Goal: Find specific page/section: Find specific page/section

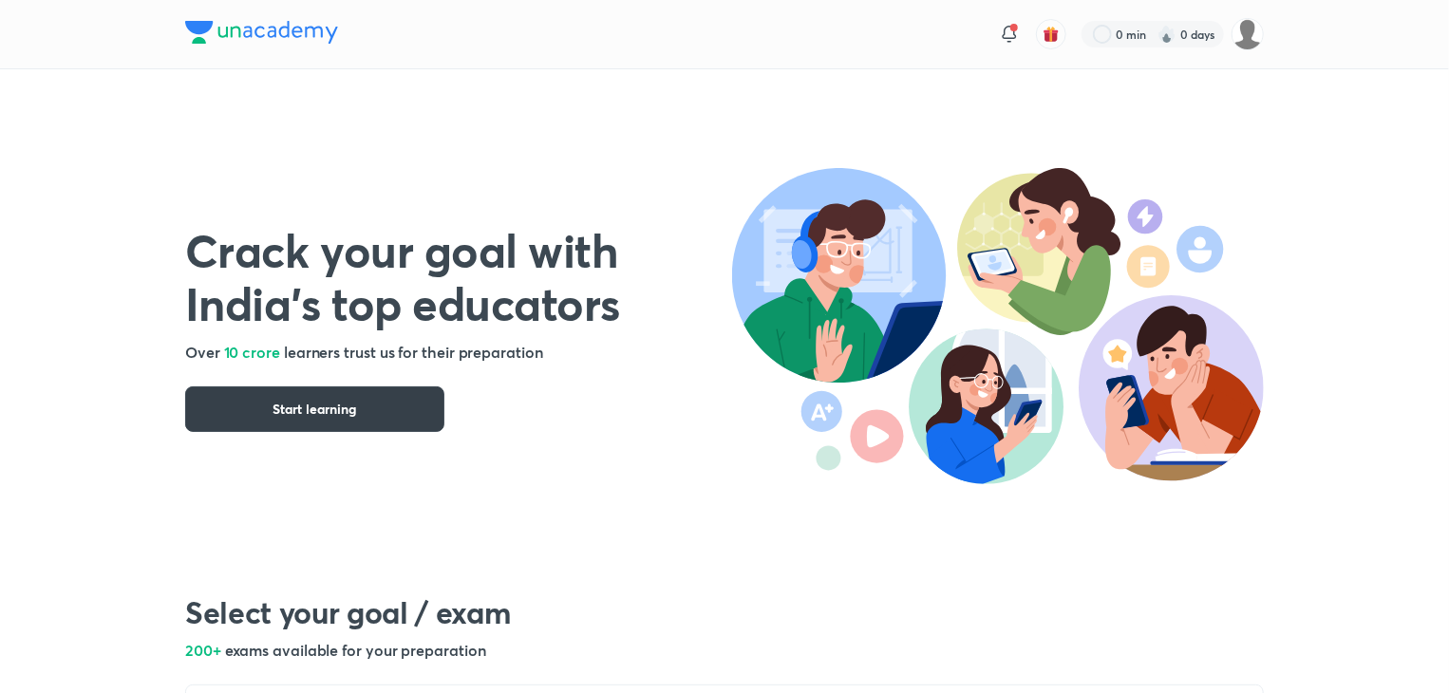
click at [410, 392] on button "Start learning" at bounding box center [314, 409] width 259 height 46
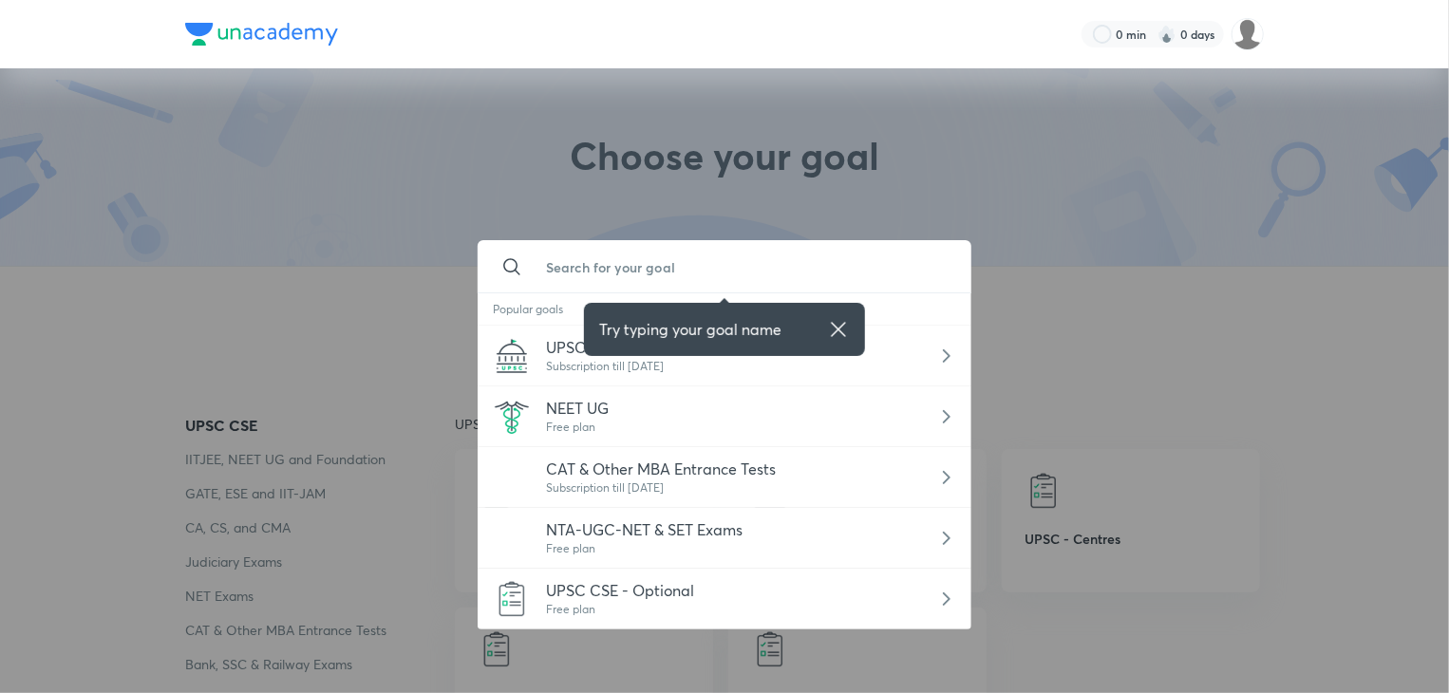
click at [578, 252] on input "text" at bounding box center [743, 266] width 425 height 51
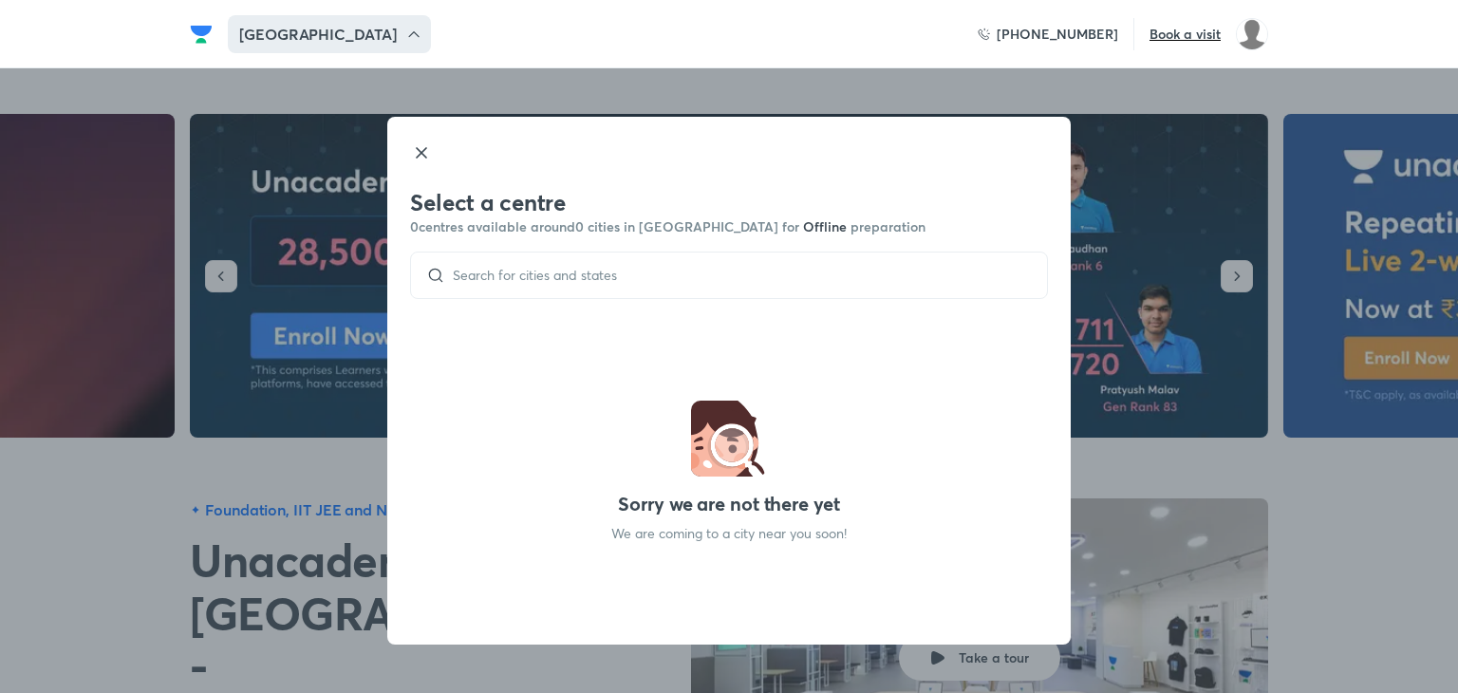
click at [497, 262] on div at bounding box center [729, 275] width 638 height 47
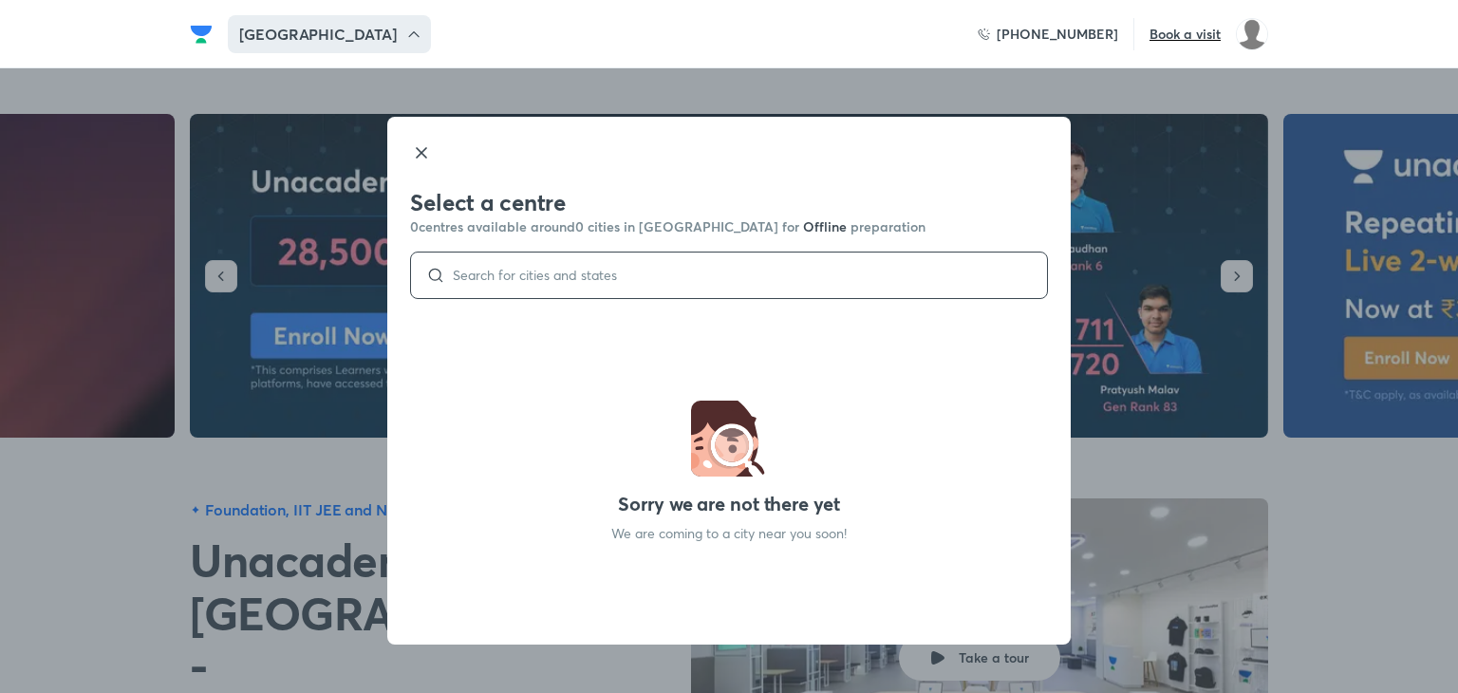
click at [488, 276] on input at bounding box center [738, 275] width 587 height 15
type input "[GEOGRAPHIC_DATA]"
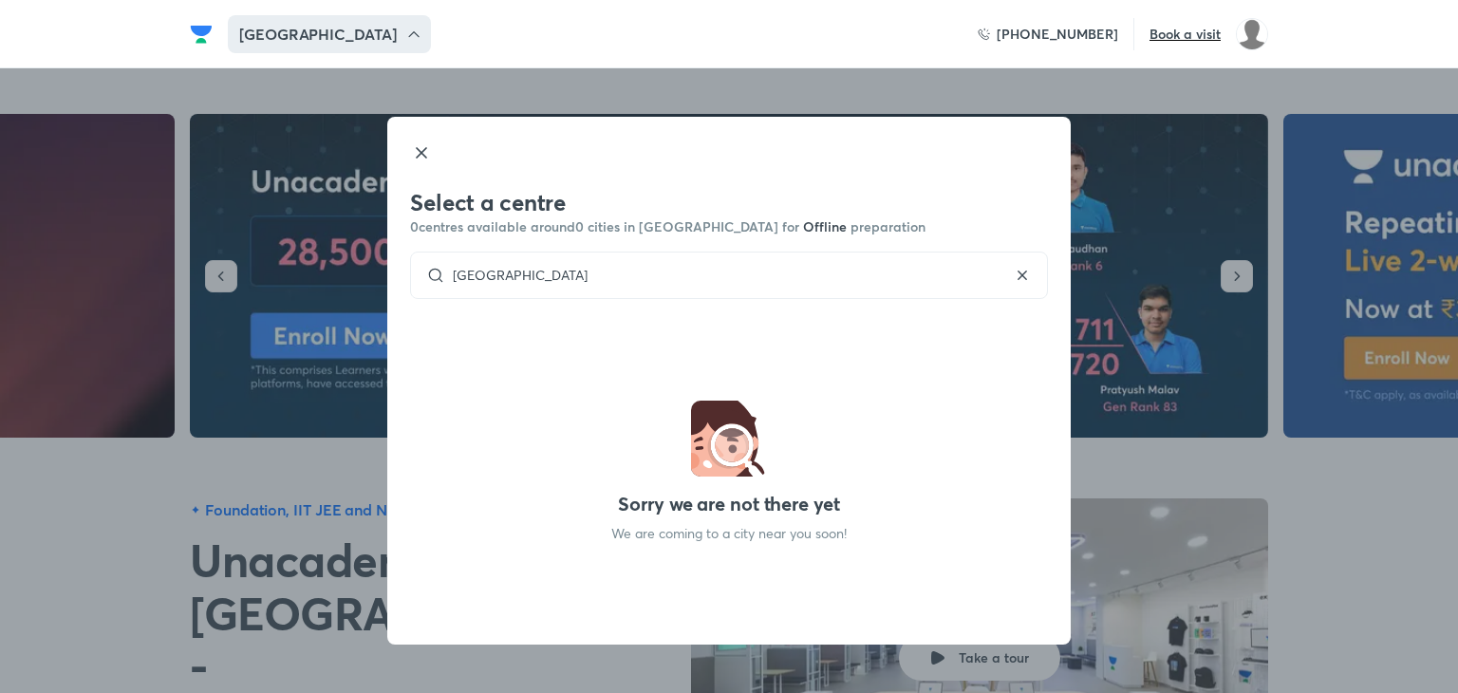
click at [432, 147] on icon at bounding box center [421, 152] width 23 height 23
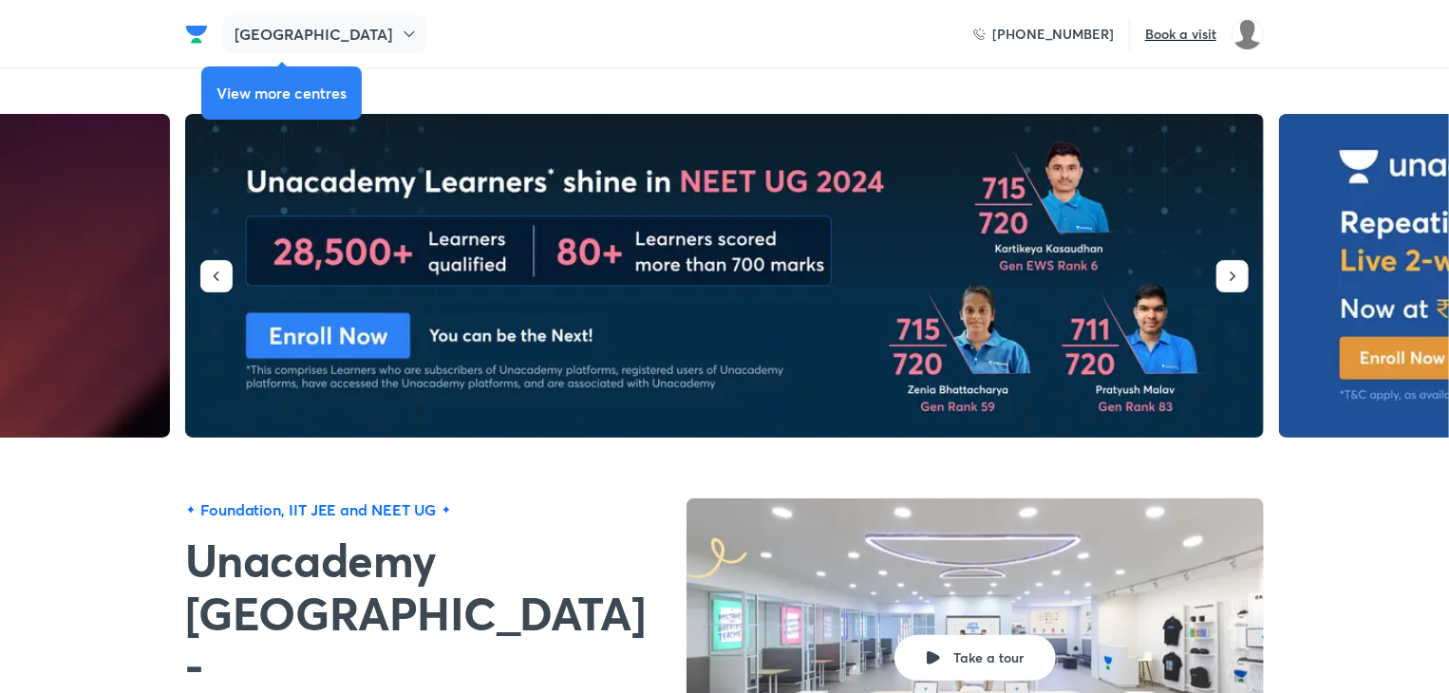
click at [296, 35] on h5 "[GEOGRAPHIC_DATA]" at bounding box center [314, 34] width 158 height 23
click at [302, 44] on h5 "[GEOGRAPHIC_DATA]" at bounding box center [314, 34] width 158 height 23
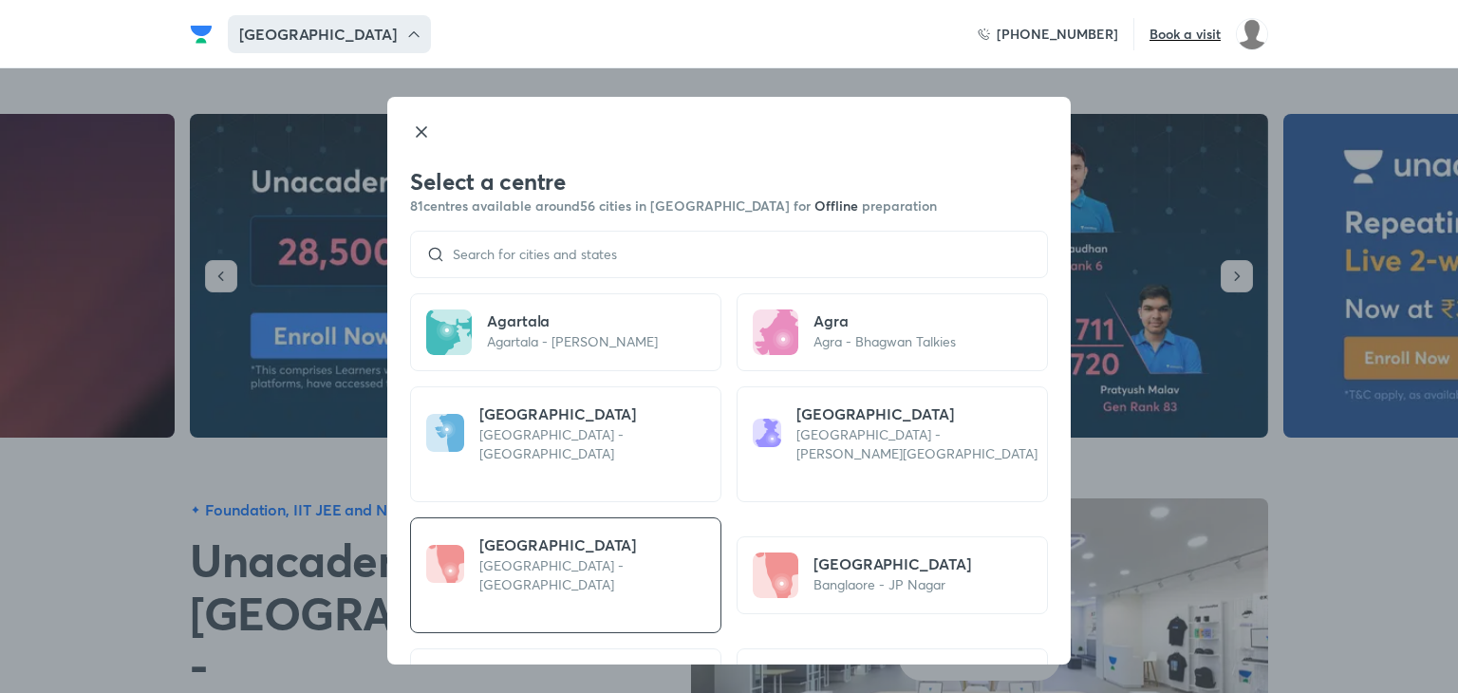
click at [513, 244] on div at bounding box center [729, 254] width 638 height 47
click at [486, 259] on input at bounding box center [738, 254] width 587 height 15
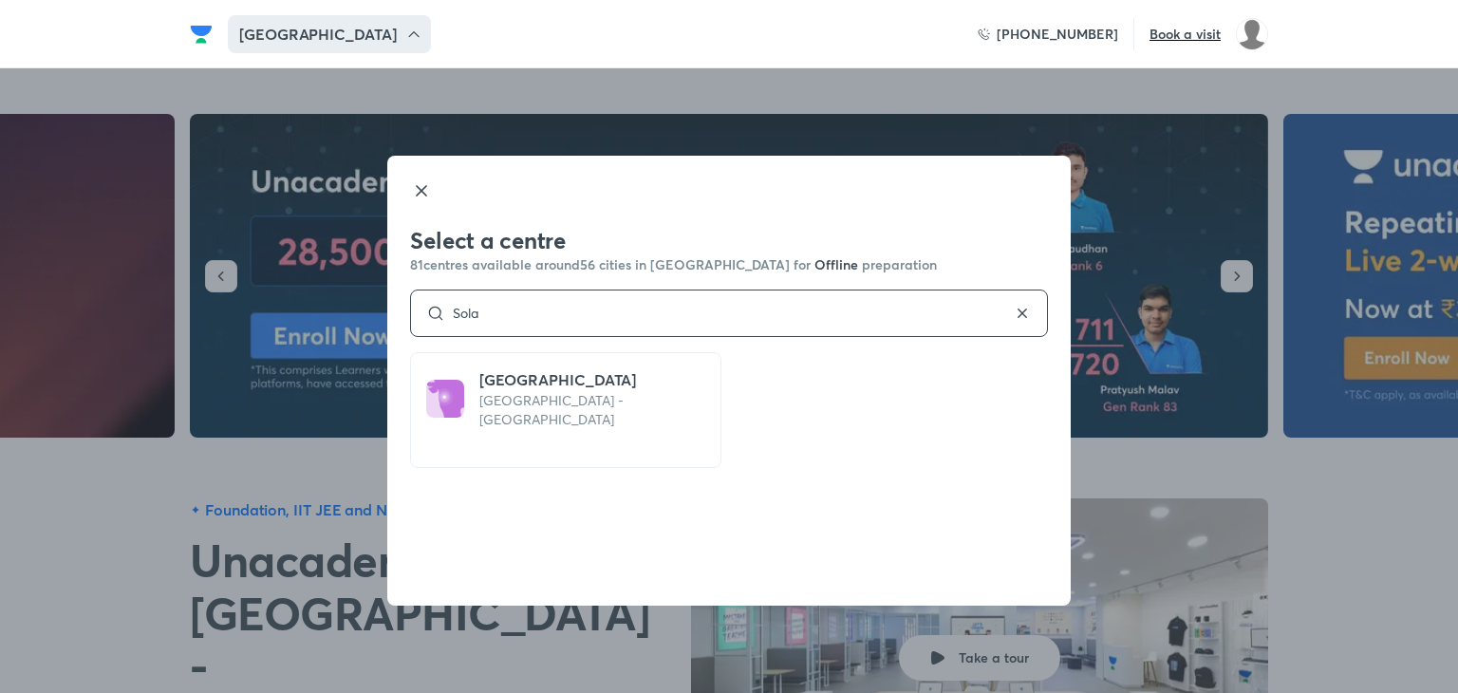
type input "Sola"
click at [426, 179] on icon at bounding box center [421, 190] width 23 height 23
